Goal: Information Seeking & Learning: Learn about a topic

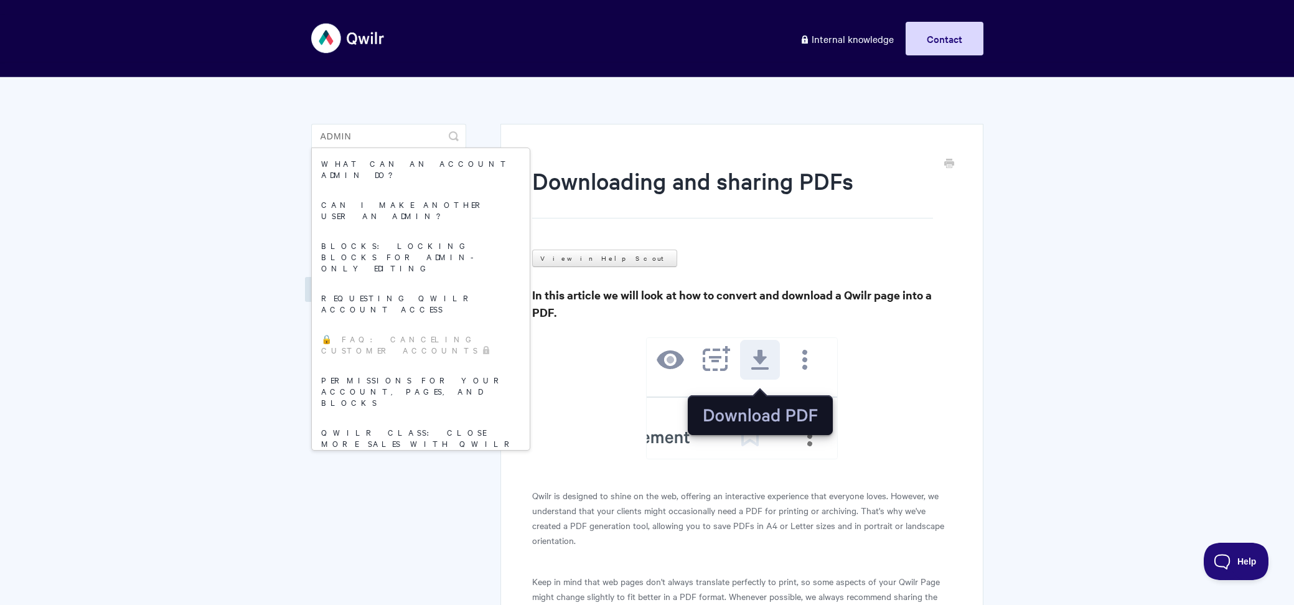
type input "admin"
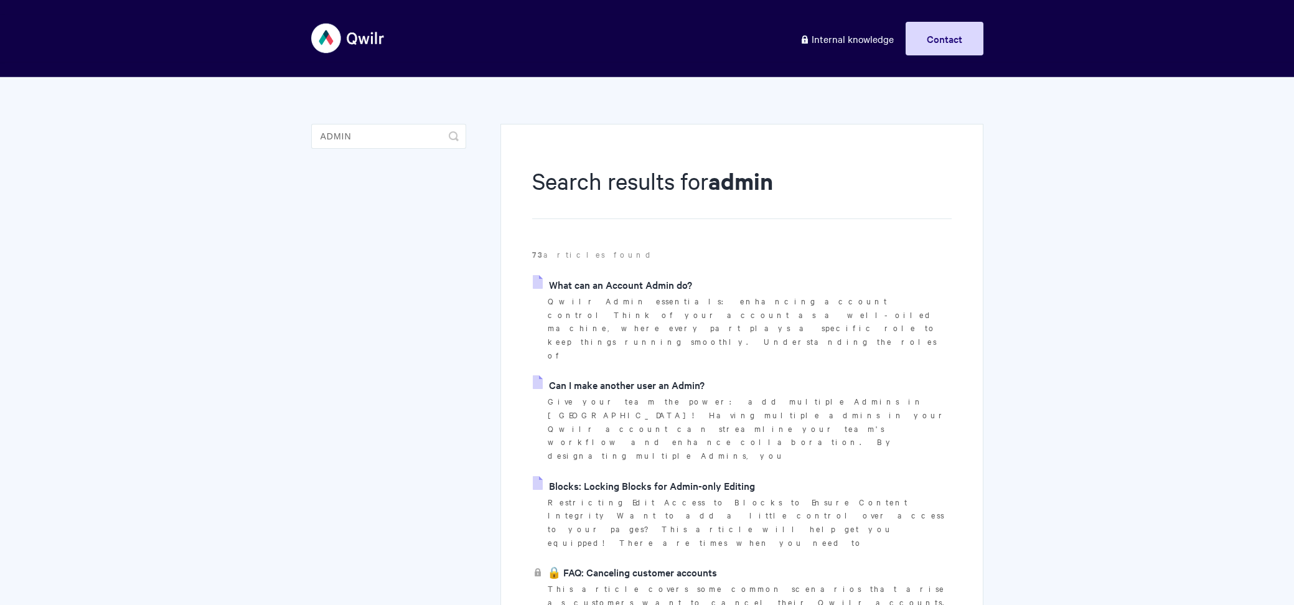
click at [607, 279] on link "What can an Account Admin do?" at bounding box center [612, 284] width 159 height 19
click at [612, 375] on link "Can I make another user an Admin?" at bounding box center [619, 384] width 172 height 19
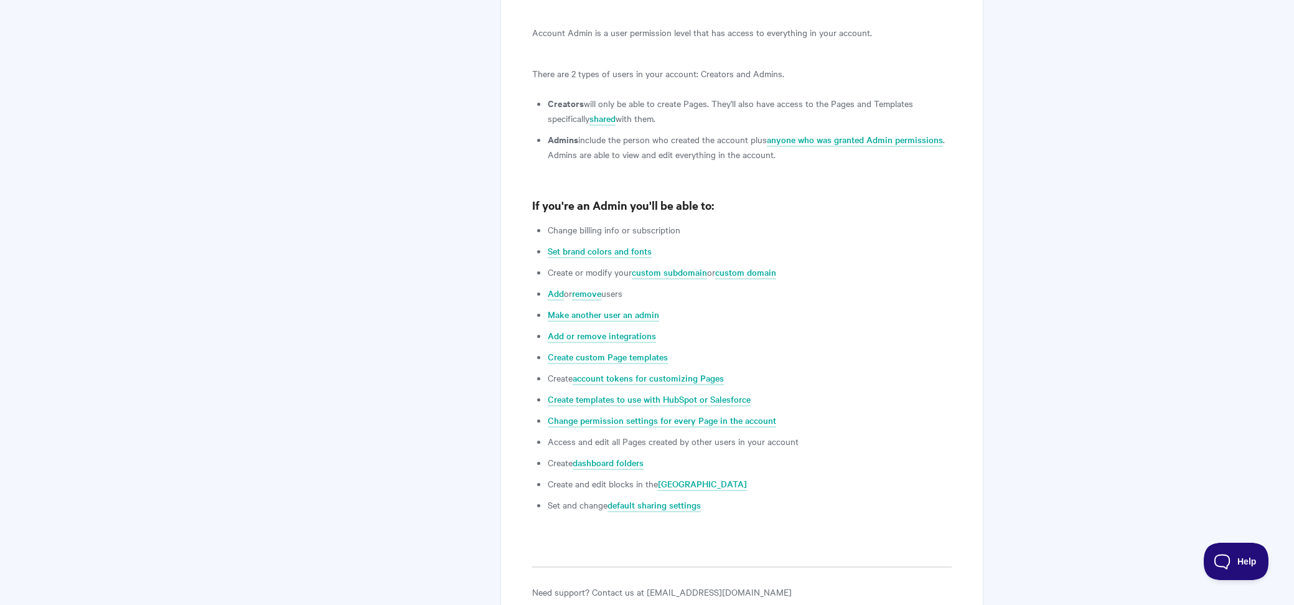
scroll to position [682, 0]
